Goal: Find specific fact: Find specific fact

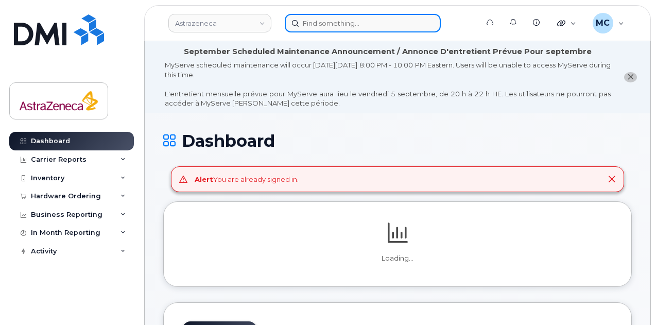
click at [340, 25] on input at bounding box center [363, 23] width 156 height 19
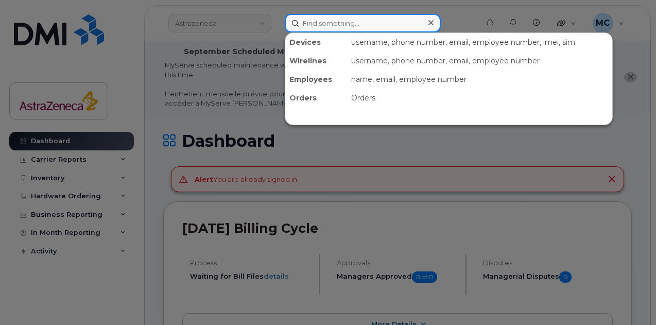
click at [401, 16] on input at bounding box center [363, 23] width 156 height 19
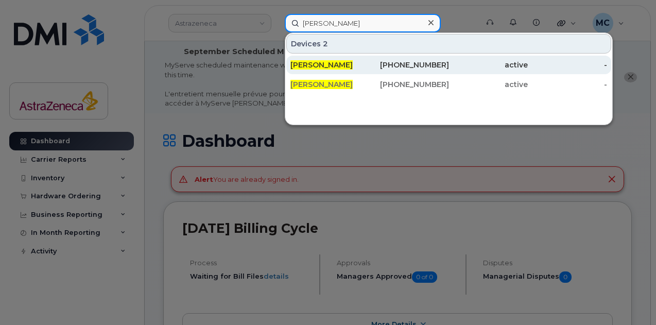
type input "[PERSON_NAME]"
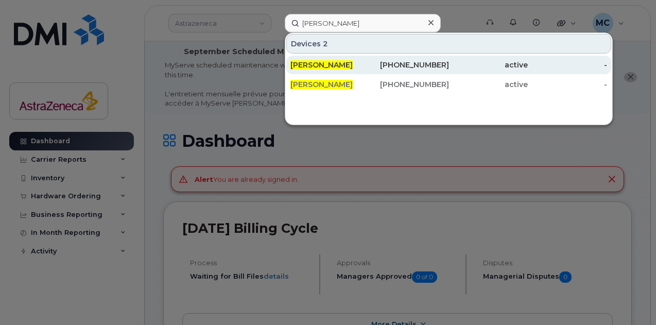
click at [383, 67] on div "[PHONE_NUMBER]" at bounding box center [409, 65] width 79 height 10
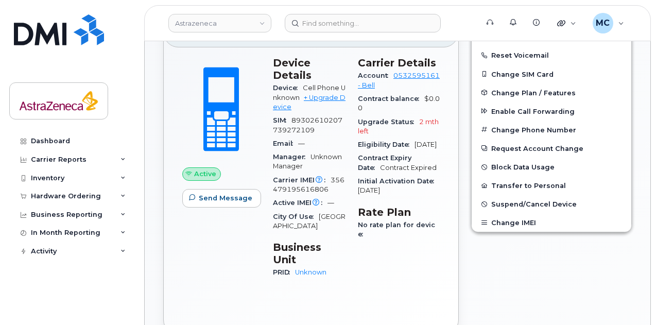
scroll to position [309, 0]
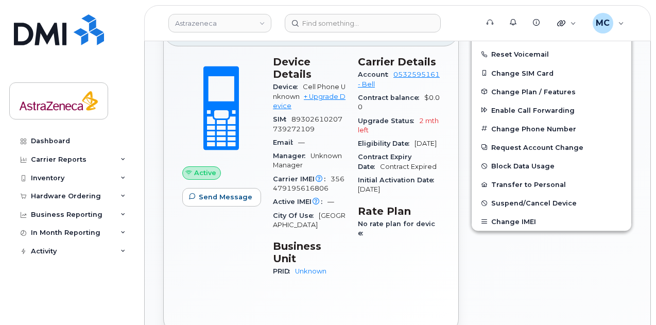
click at [523, 271] on div "Edit Device / Employee Add Roaming Package Reset Voicemail Change SIM Card Chan…" at bounding box center [551, 168] width 173 height 341
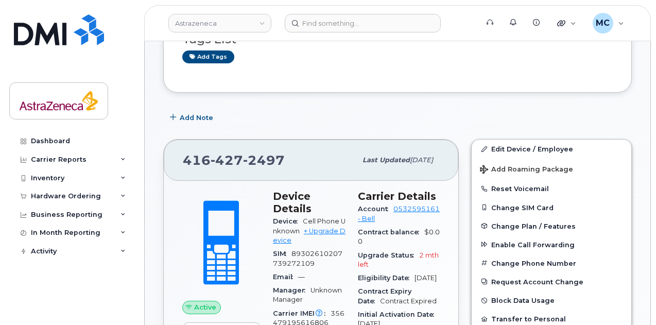
scroll to position [52, 0]
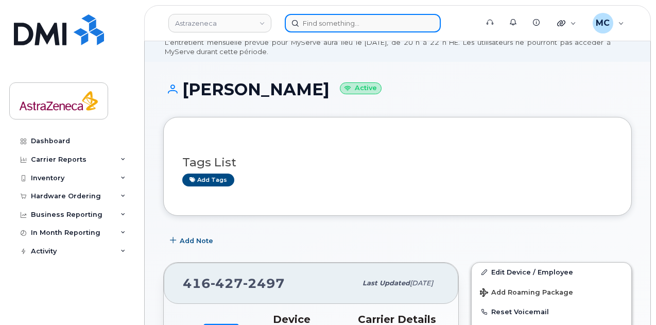
click at [357, 24] on input at bounding box center [363, 23] width 156 height 19
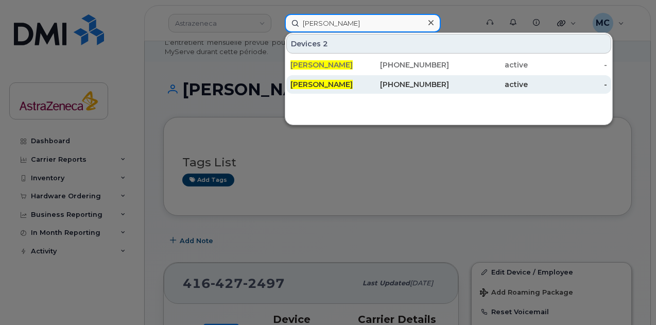
type input "[PERSON_NAME]"
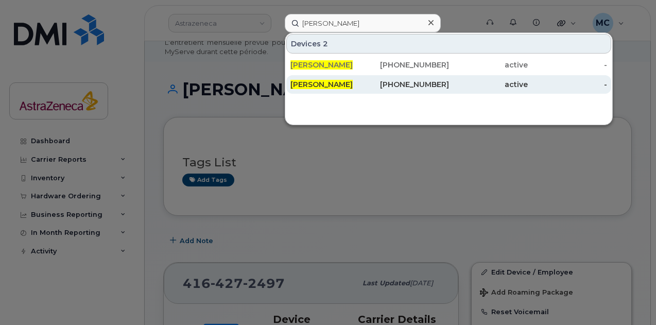
click at [362, 82] on div "[PERSON_NAME]" at bounding box center [329, 84] width 79 height 10
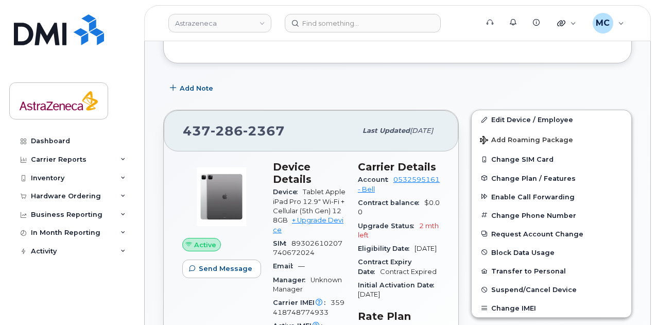
scroll to position [155, 0]
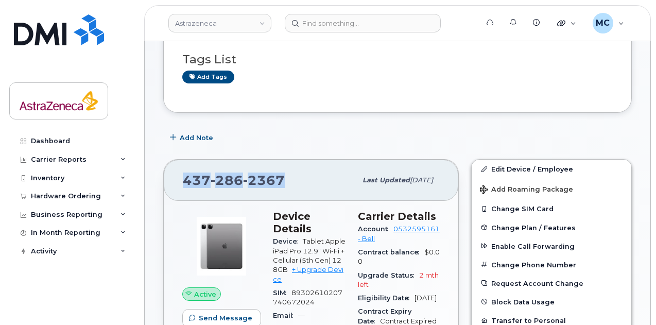
drag, startPoint x: 289, startPoint y: 175, endPoint x: 177, endPoint y: 179, distance: 112.4
click at [177, 179] on div "437 286 2367 Last updated Aug 29, 2025" at bounding box center [311, 180] width 295 height 41
copy span "437 286 2367"
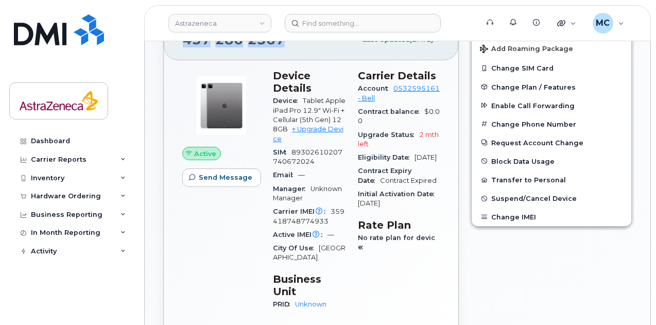
scroll to position [309, 0]
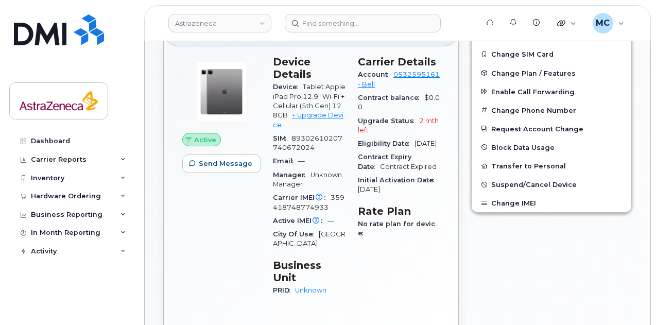
click at [411, 145] on span "Eligibility Date" at bounding box center [386, 144] width 57 height 8
